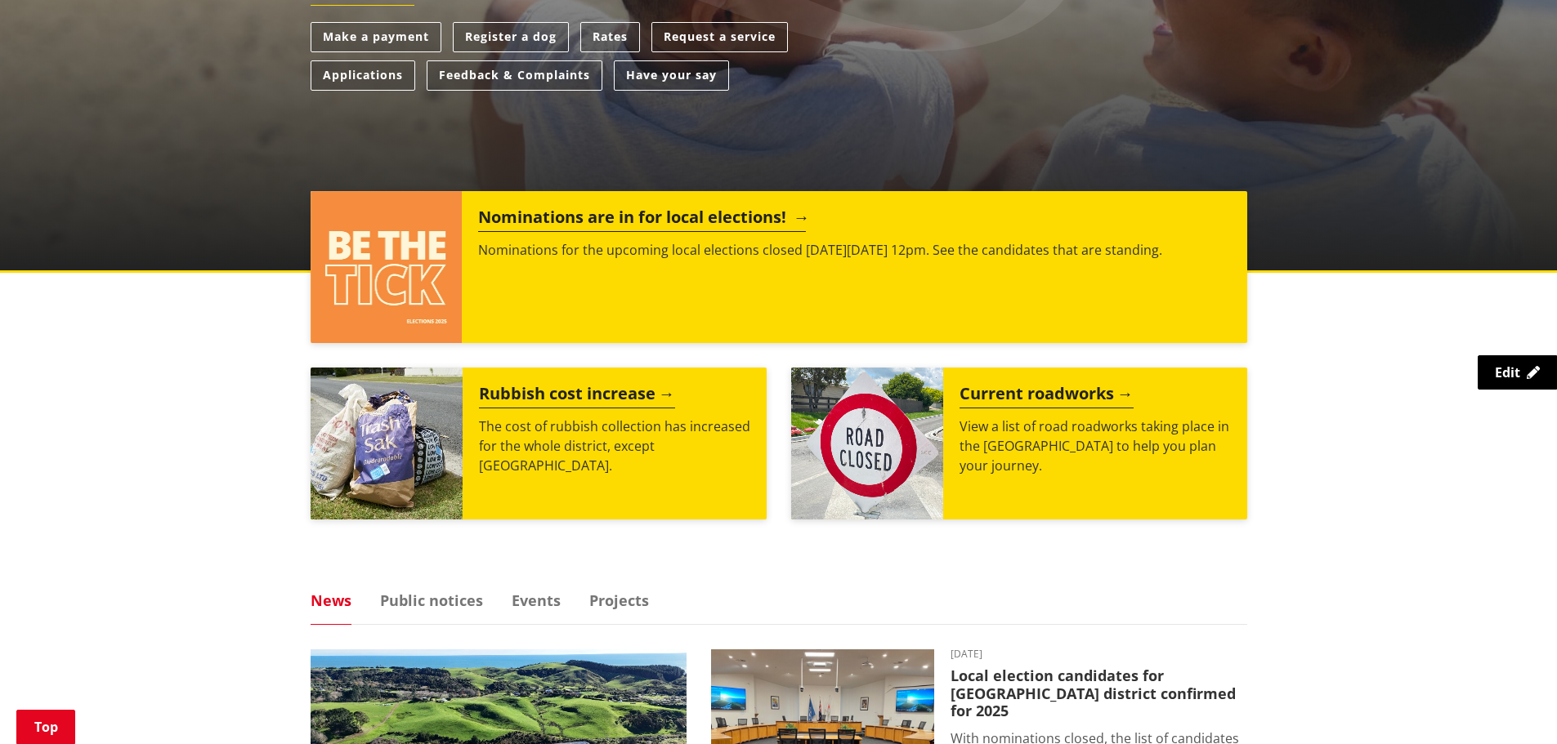
scroll to position [490, 0]
click at [409, 313] on img at bounding box center [386, 267] width 152 height 152
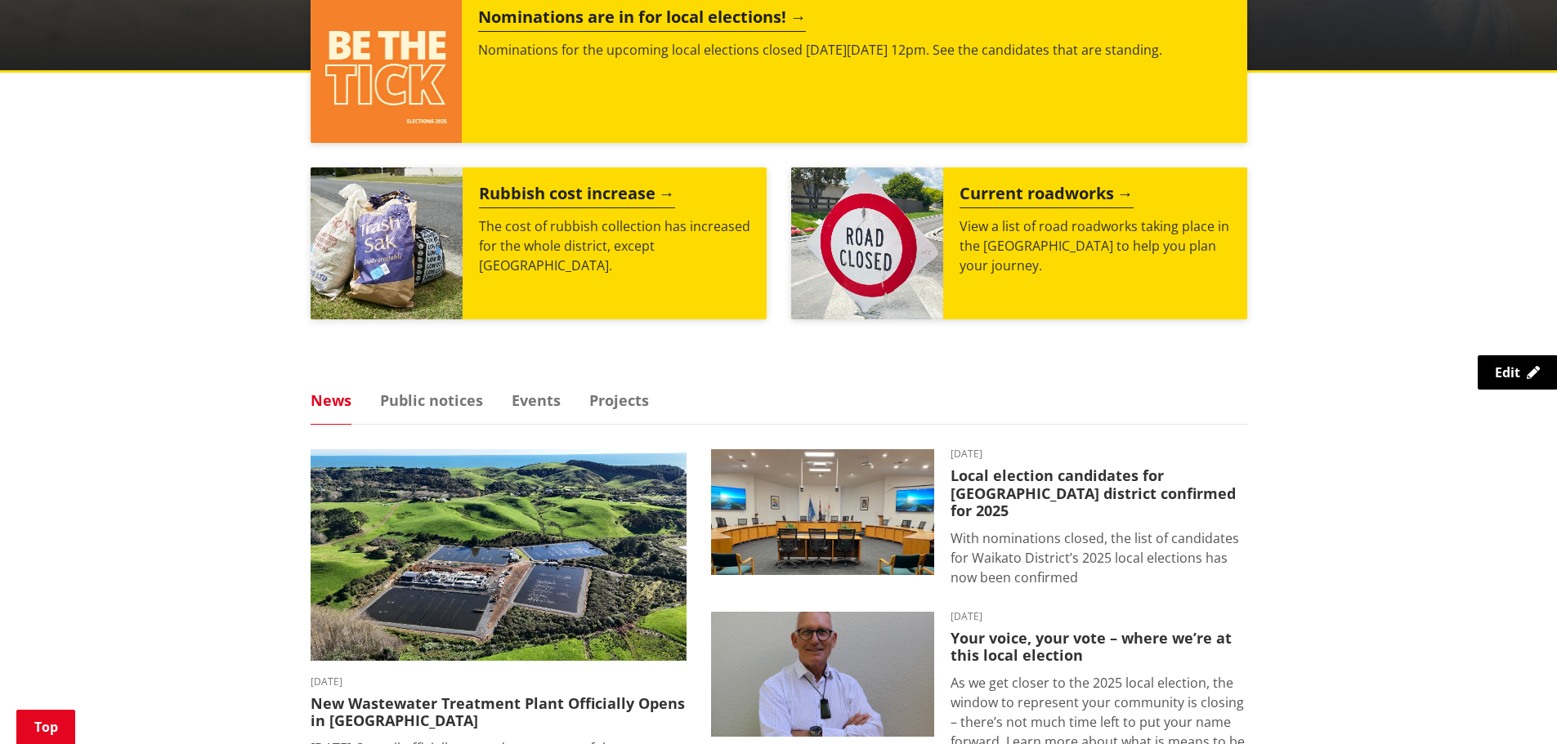
scroll to position [735, 0]
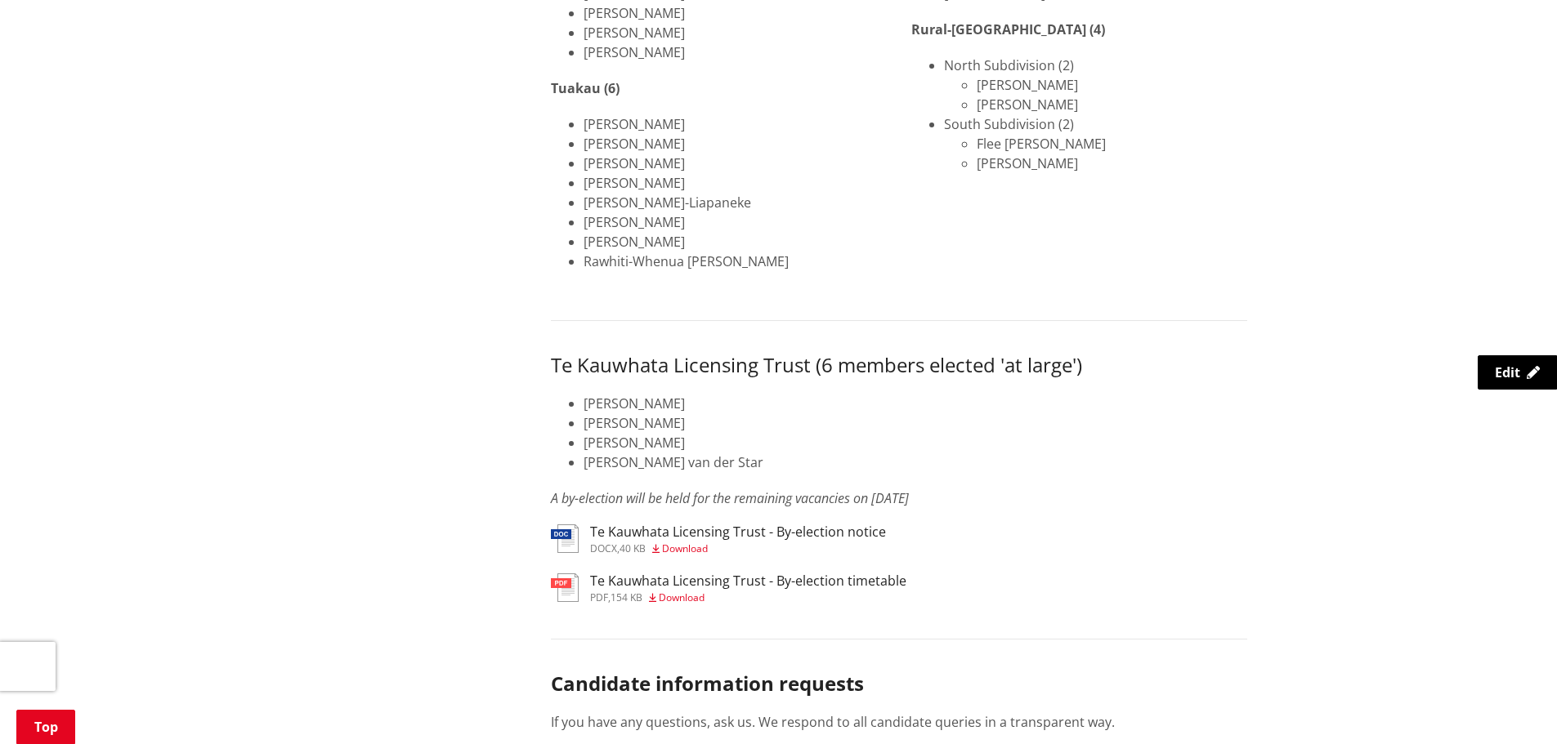
scroll to position [1879, 0]
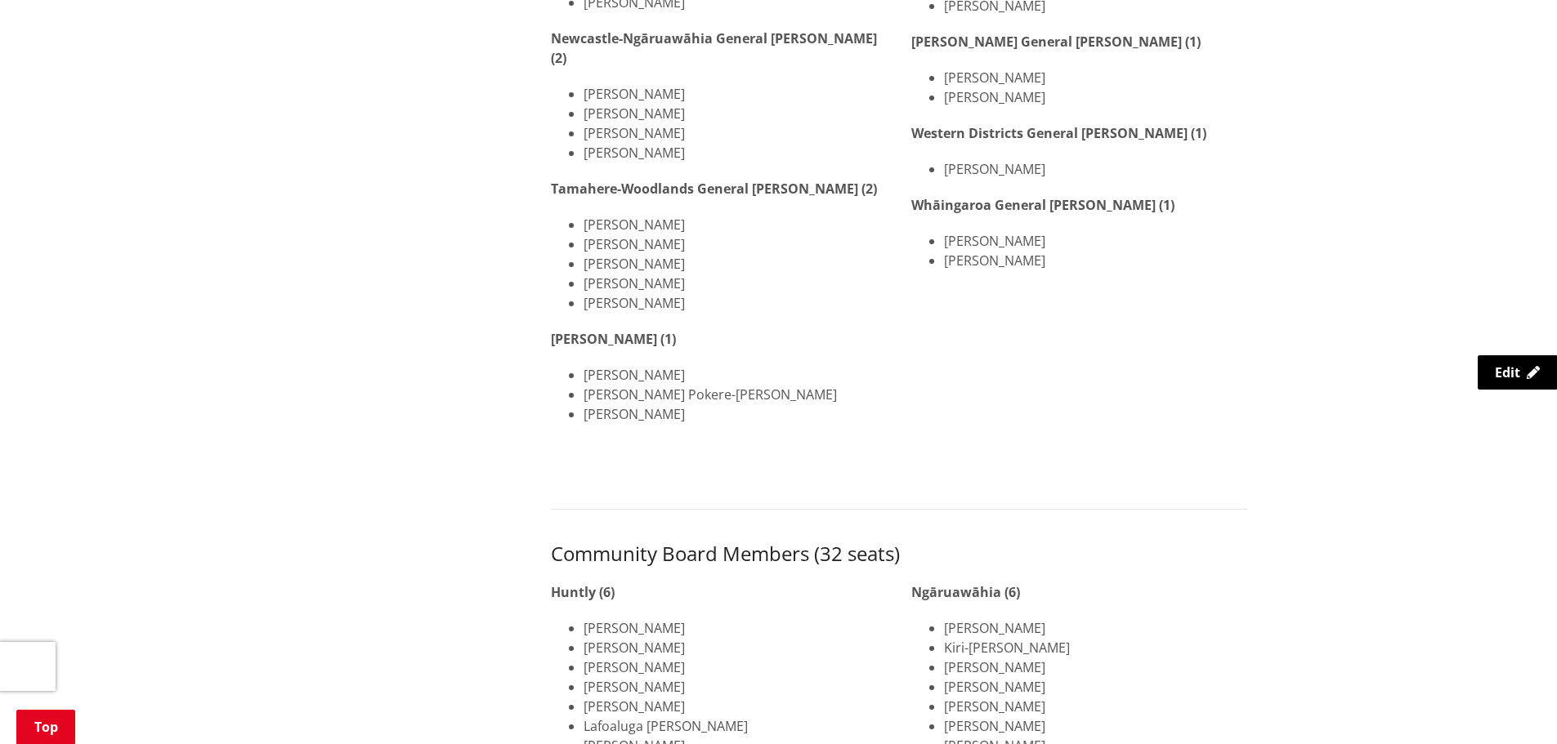
scroll to position [245, 0]
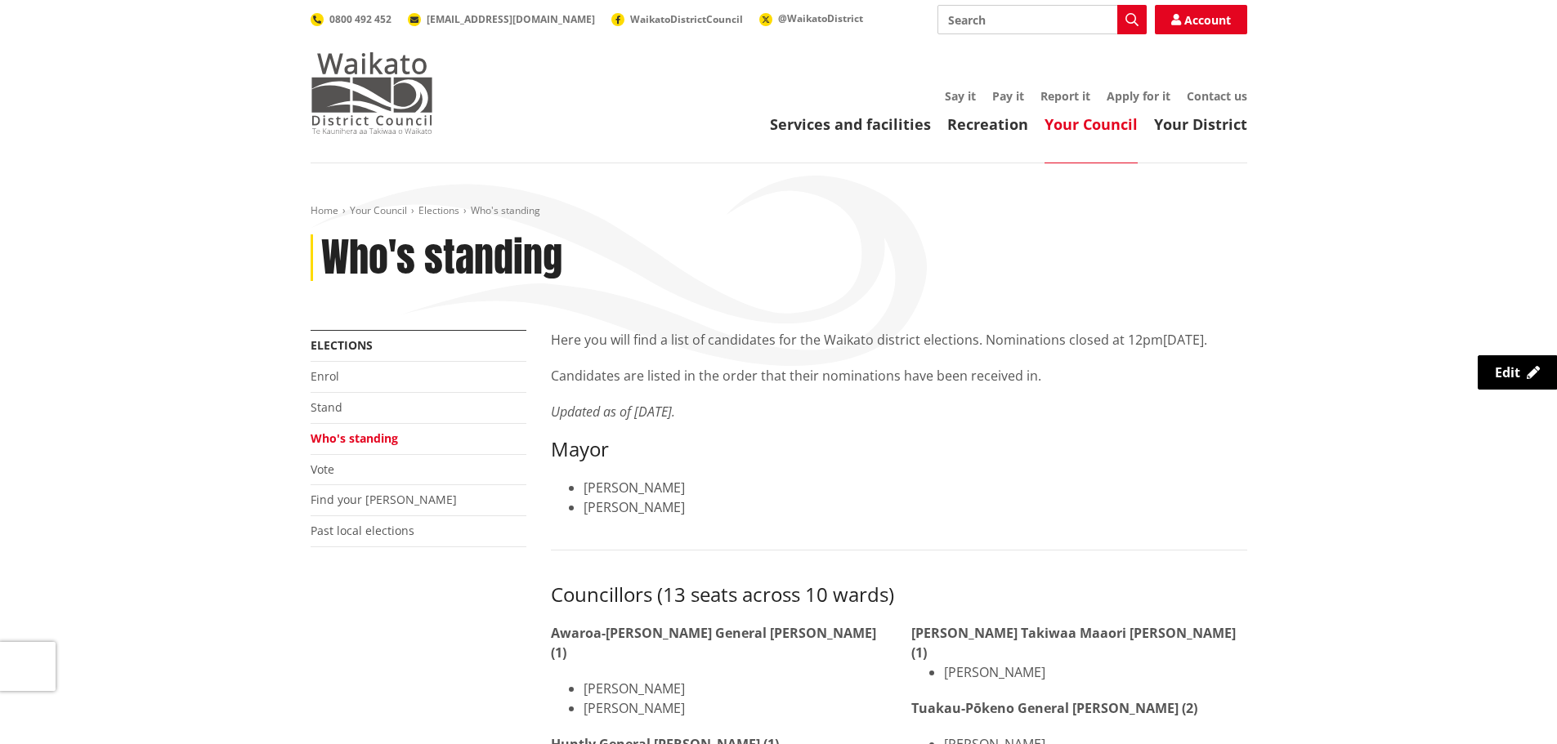
click at [347, 85] on img at bounding box center [371, 93] width 123 height 82
